Goal: Entertainment & Leisure: Consume media (video, audio)

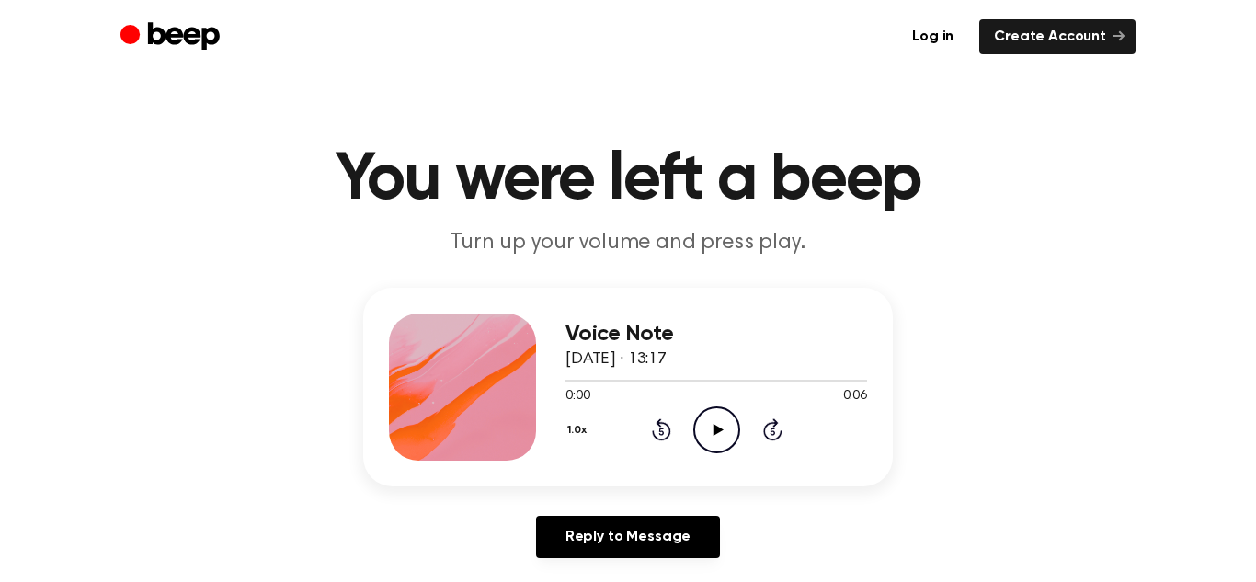
click at [708, 439] on icon "Play Audio" at bounding box center [716, 429] width 47 height 47
click at [735, 420] on icon "Play Audio" at bounding box center [716, 429] width 47 height 47
click at [701, 445] on circle at bounding box center [716, 429] width 45 height 45
click at [722, 415] on icon "Play Audio" at bounding box center [716, 429] width 47 height 47
click at [663, 419] on icon "Rewind 5 seconds" at bounding box center [661, 429] width 20 height 24
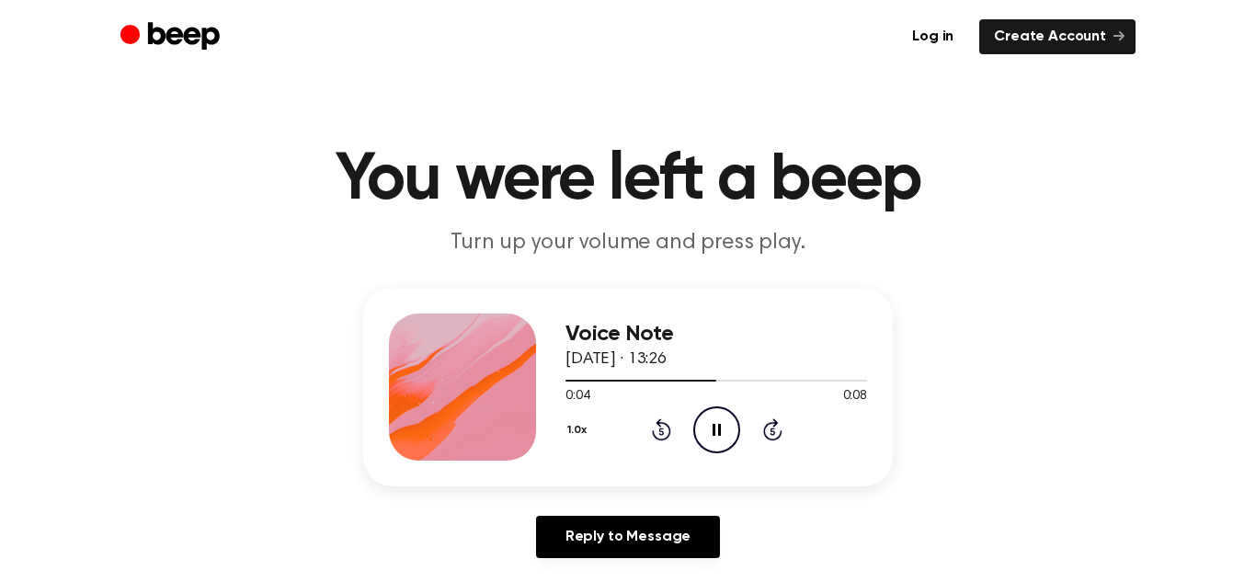
click at [728, 431] on icon "Pause Audio" at bounding box center [716, 429] width 47 height 47
click at [656, 420] on icon "Rewind 5 seconds" at bounding box center [661, 429] width 20 height 24
click at [710, 429] on icon "Play Audio" at bounding box center [716, 429] width 47 height 47
click at [723, 425] on icon "Play Audio" at bounding box center [716, 429] width 47 height 47
click at [758, 428] on div "1.0x Rewind 5 seconds Pause Audio Skip 5 seconds" at bounding box center [716, 429] width 302 height 47
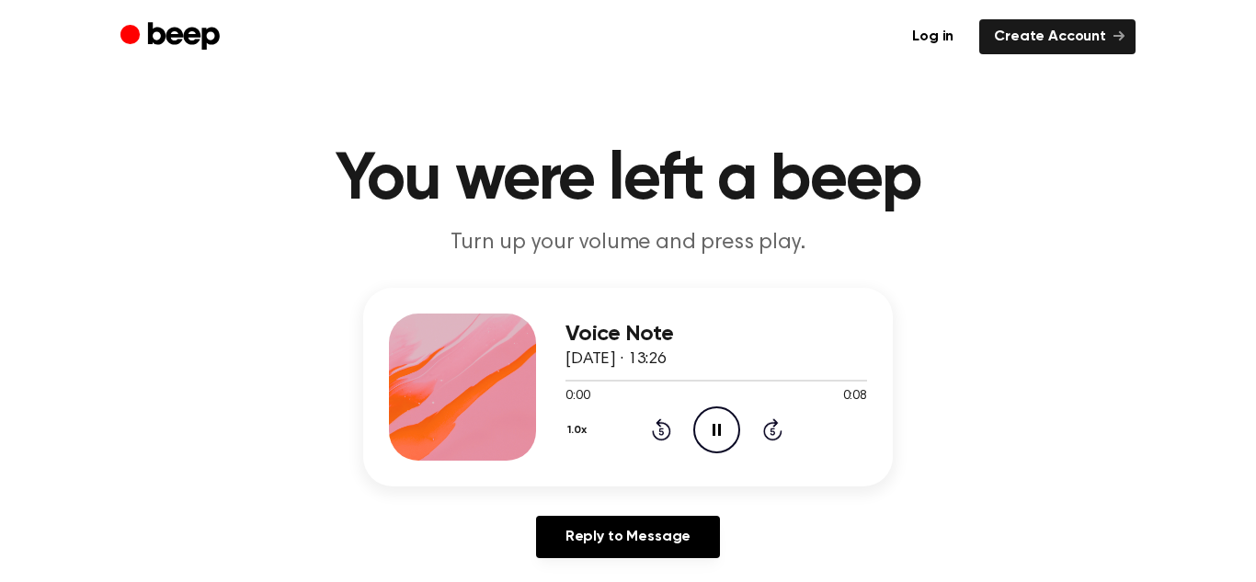
click at [762, 427] on icon "Skip 5 seconds" at bounding box center [772, 429] width 20 height 24
click at [663, 428] on icon "Rewind 5 seconds" at bounding box center [661, 429] width 20 height 24
